Goal: Transaction & Acquisition: Book appointment/travel/reservation

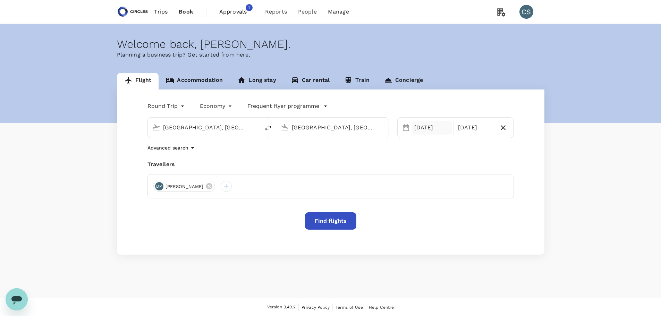
click at [435, 132] on div "[DATE]" at bounding box center [432, 128] width 41 height 14
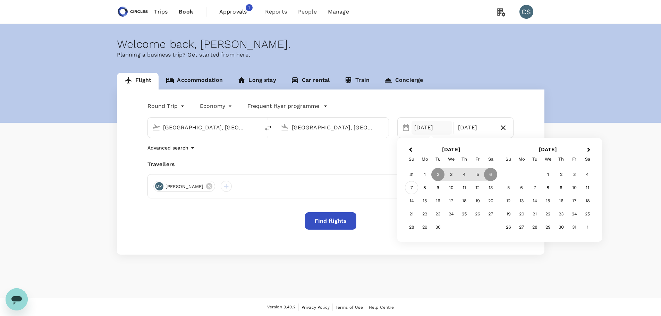
click at [411, 187] on div "7" at bounding box center [411, 187] width 13 height 13
click at [474, 188] on div "12" at bounding box center [477, 187] width 13 height 13
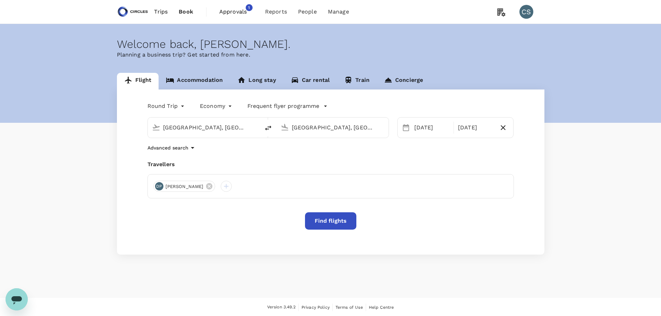
click at [326, 218] on button "Find flights" at bounding box center [330, 220] width 51 height 17
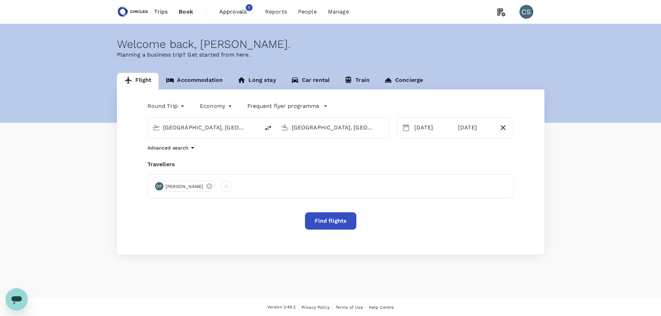
click at [342, 220] on button "Find flights" at bounding box center [330, 220] width 51 height 17
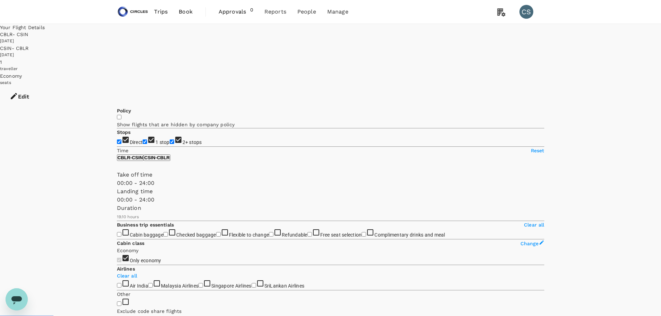
click at [156, 140] on span "1 stop" at bounding box center [163, 143] width 14 height 6
click at [143, 140] on input "1 stop" at bounding box center [145, 142] width 5 height 5
checkbox input "false"
click at [183, 141] on span "2+ stops" at bounding box center [192, 143] width 19 height 6
click at [170, 141] on input "2+ stops" at bounding box center [172, 142] width 5 height 5
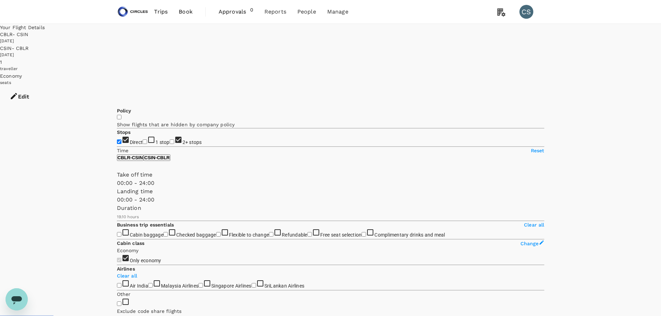
checkbox input "false"
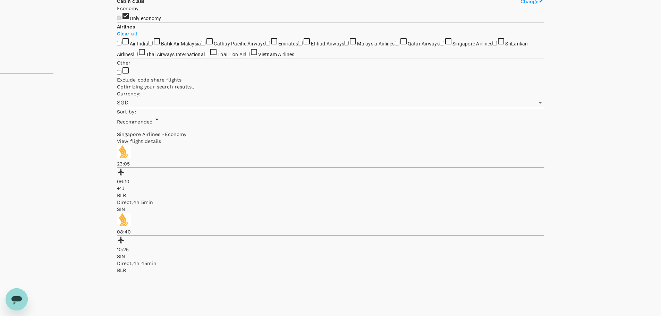
scroll to position [243, 0]
type input "2035"
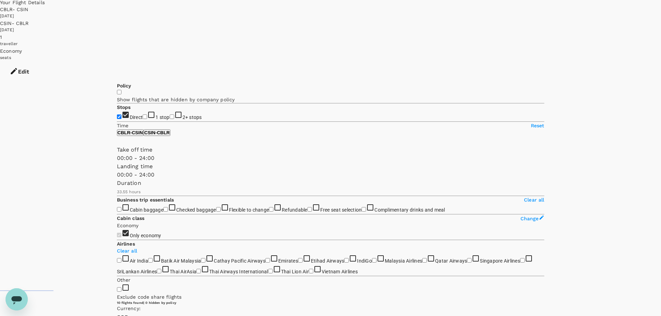
scroll to position [0, 0]
